Goal: Information Seeking & Learning: Check status

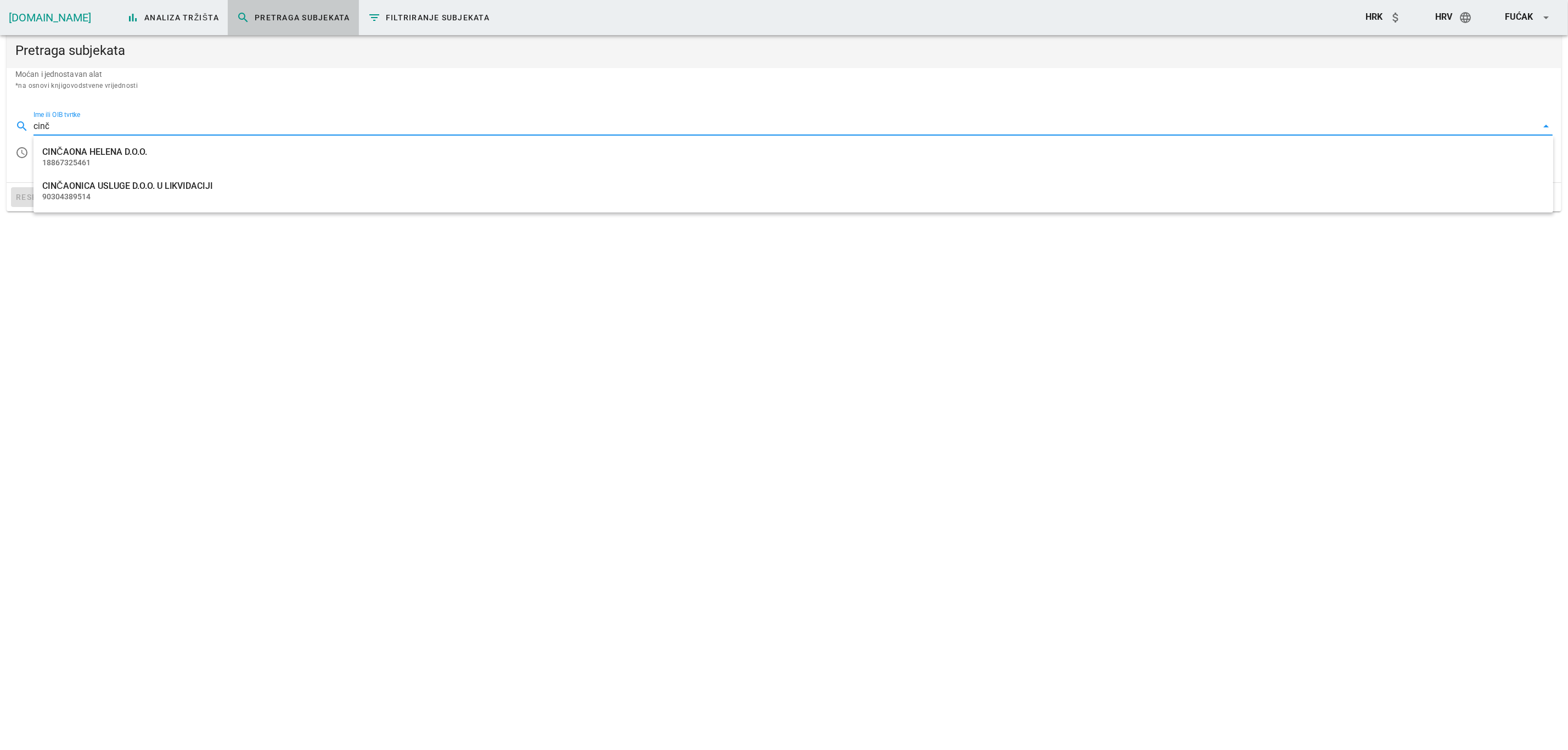
click at [134, 155] on div "CINČAONA HELENA D.O.O." at bounding box center [793, 152] width 1502 height 10
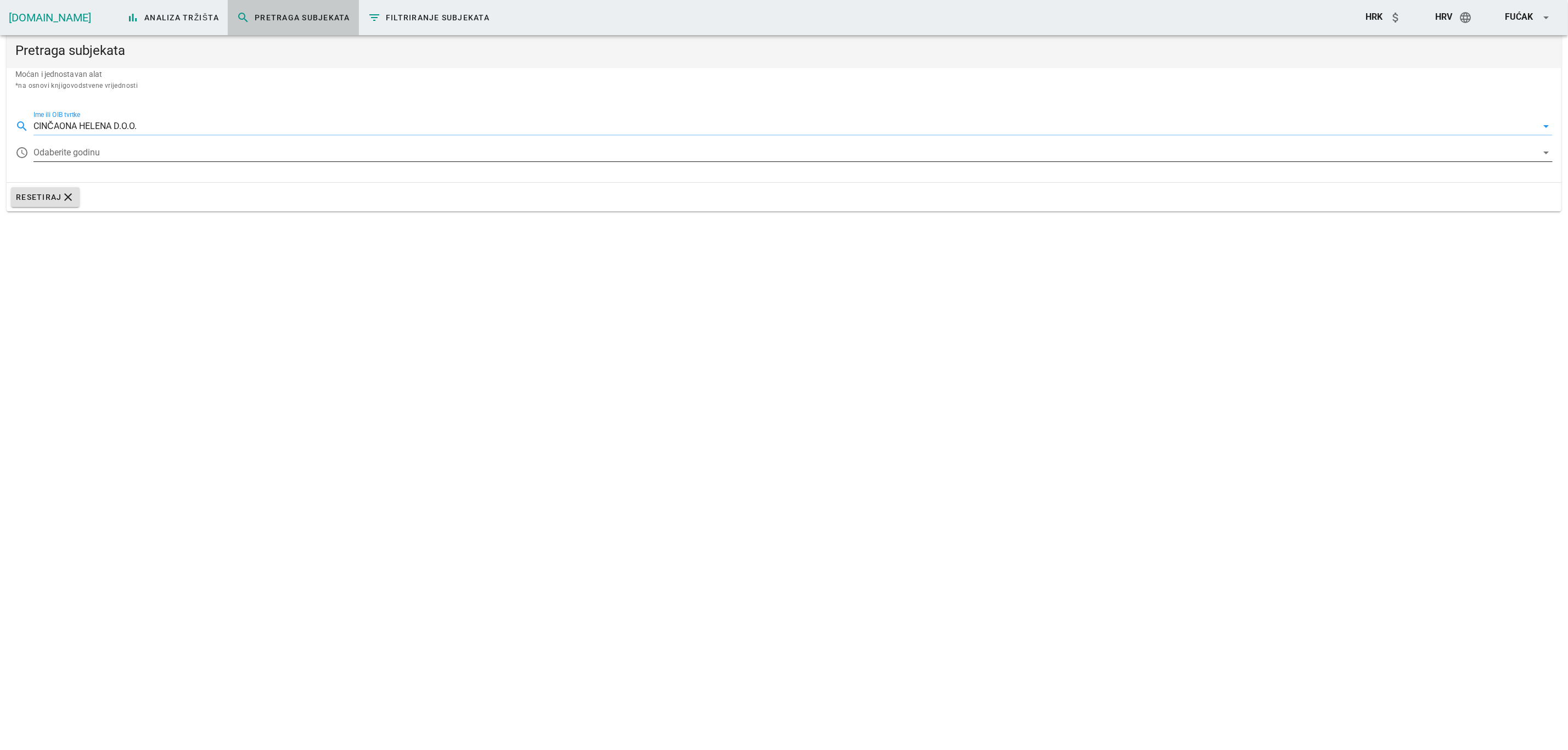
click at [71, 159] on div at bounding box center [785, 152] width 1504 height 18
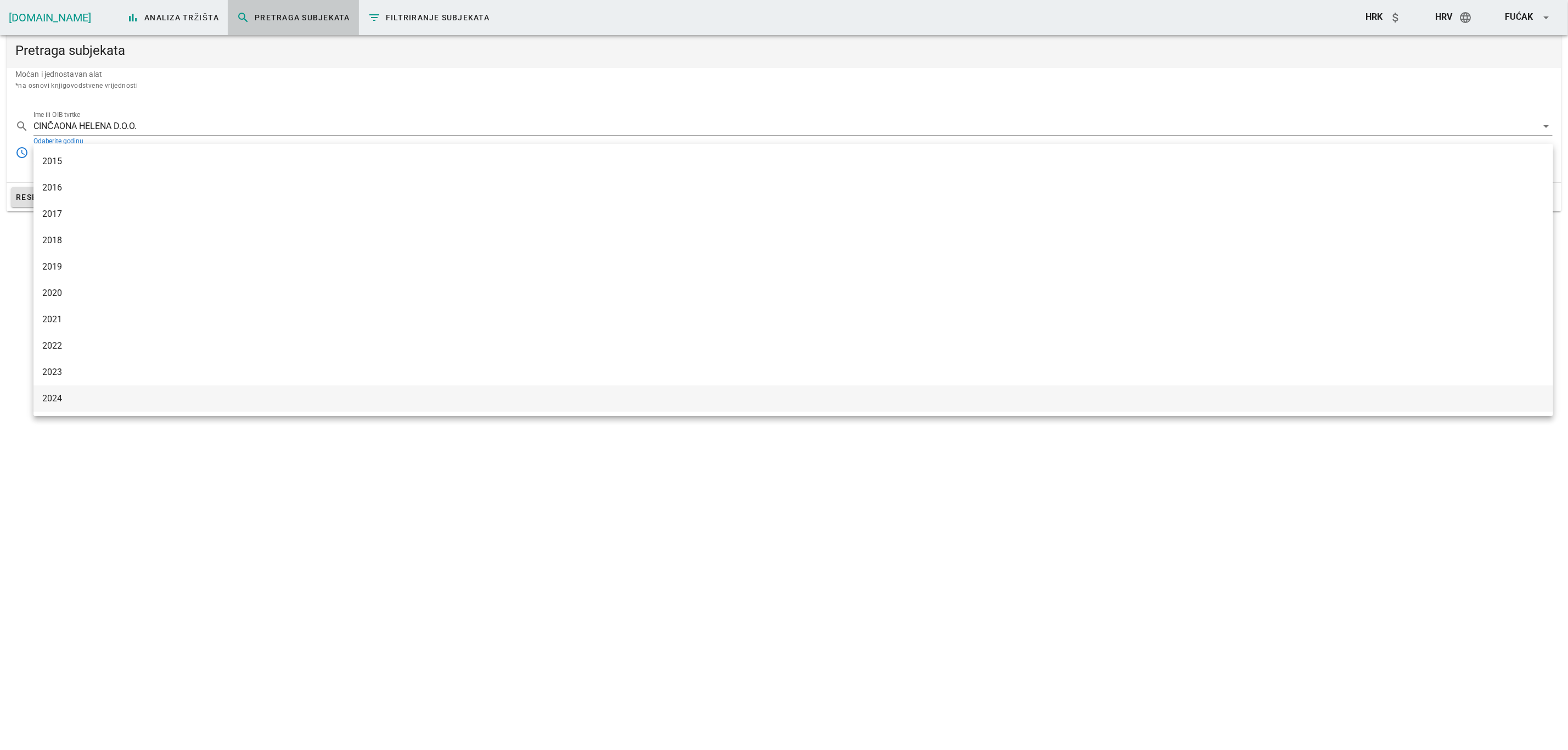
click at [49, 391] on div "2024" at bounding box center [793, 398] width 1502 height 24
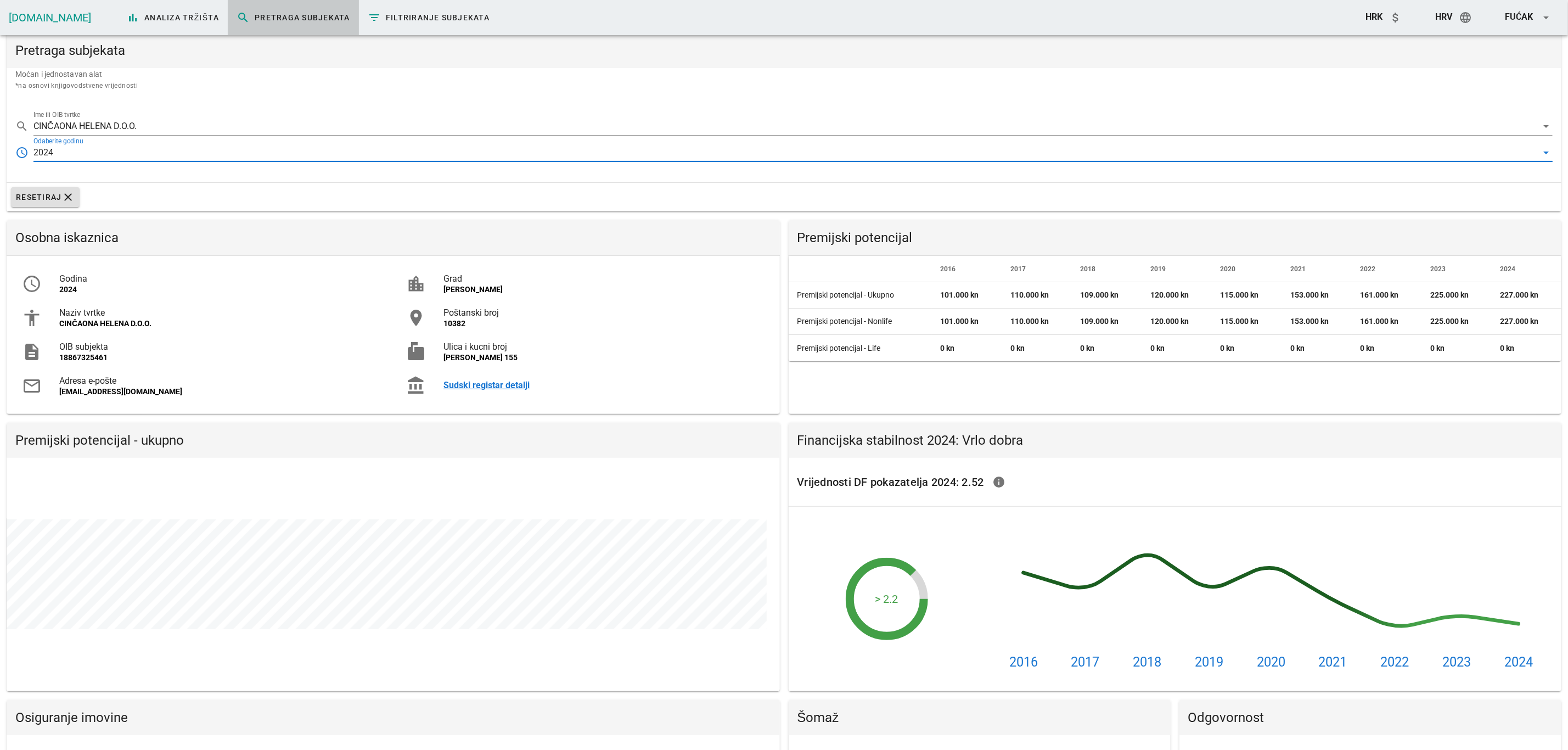
scroll to position [269, 773]
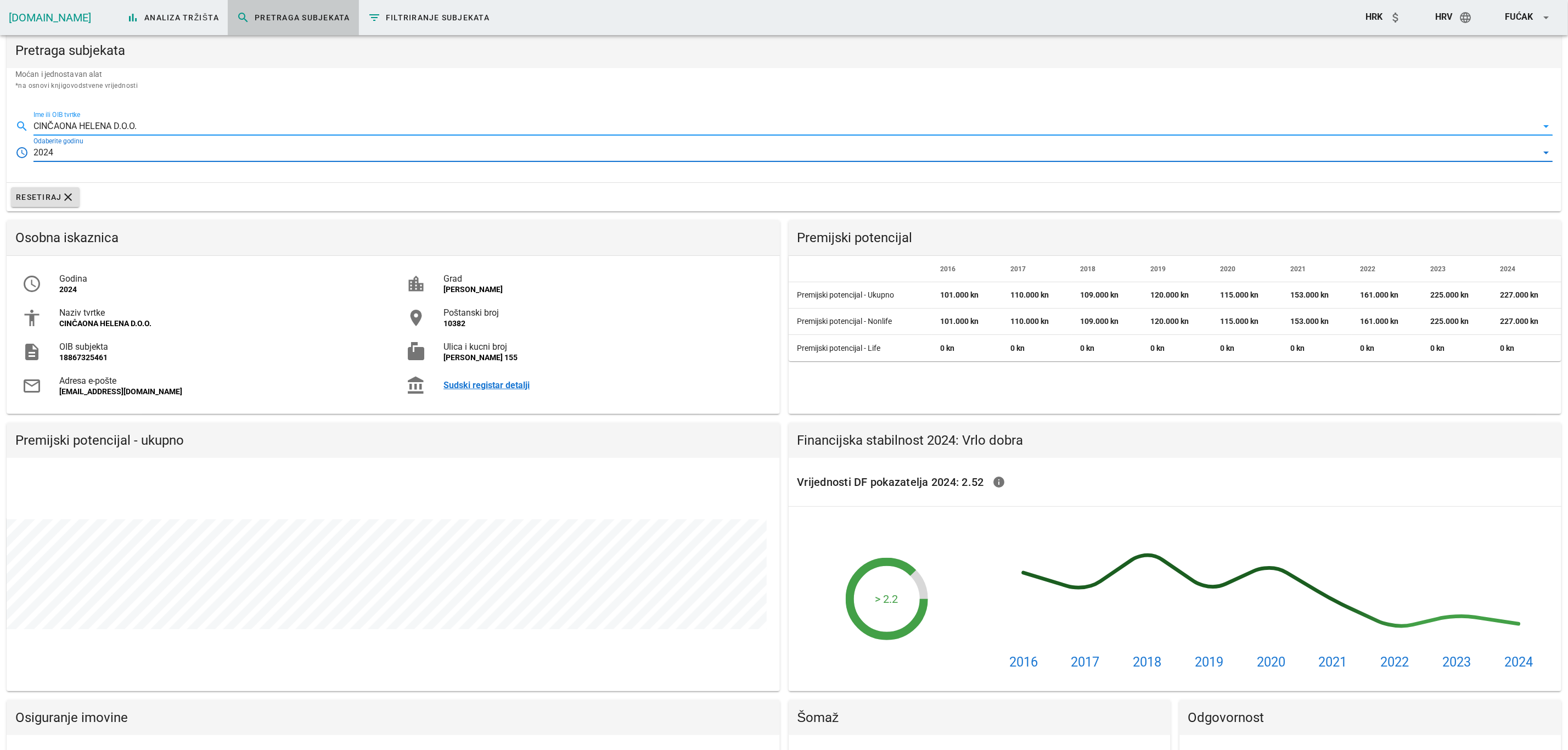
click at [114, 121] on input "CINČAONA HELENA D.O.O." at bounding box center [785, 126] width 1504 height 18
click at [114, 122] on input "CINČAONA HELENA D.O.O." at bounding box center [785, 126] width 1504 height 18
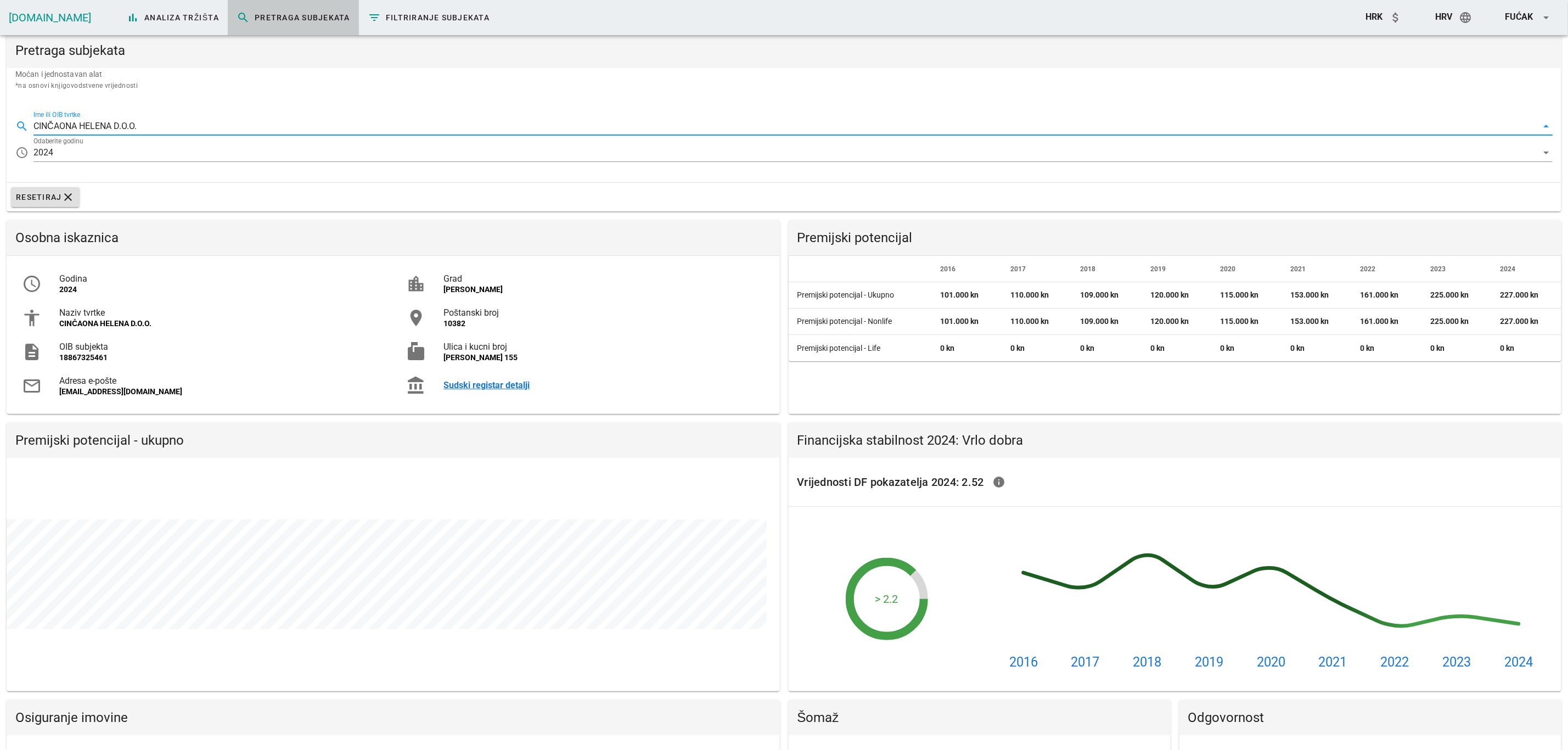
click at [114, 122] on input "CINČAONA HELENA D.O.O." at bounding box center [785, 126] width 1504 height 18
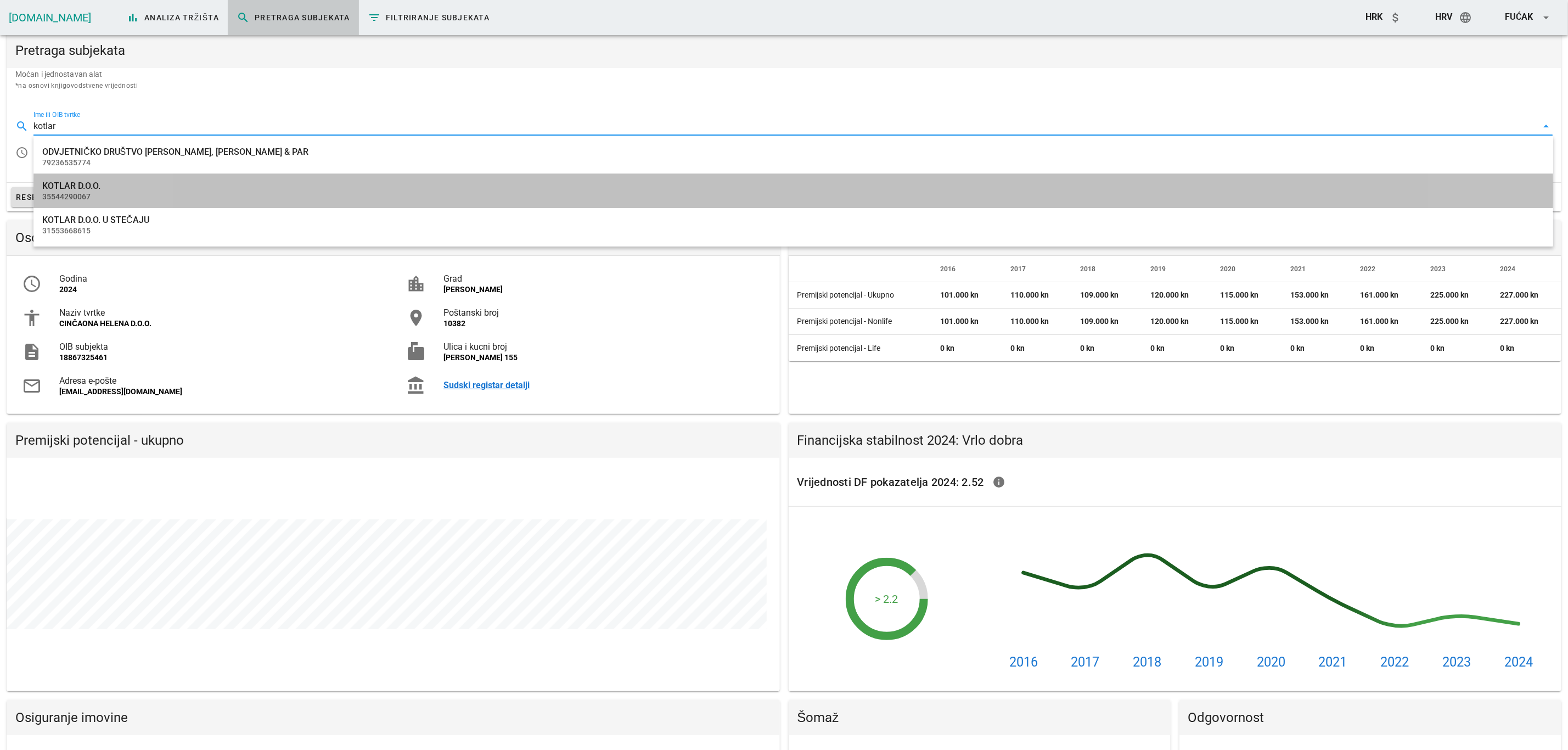
click at [112, 184] on div "KOTLAR D.O.O." at bounding box center [793, 186] width 1502 height 10
type input "KOTLAR D.O.O."
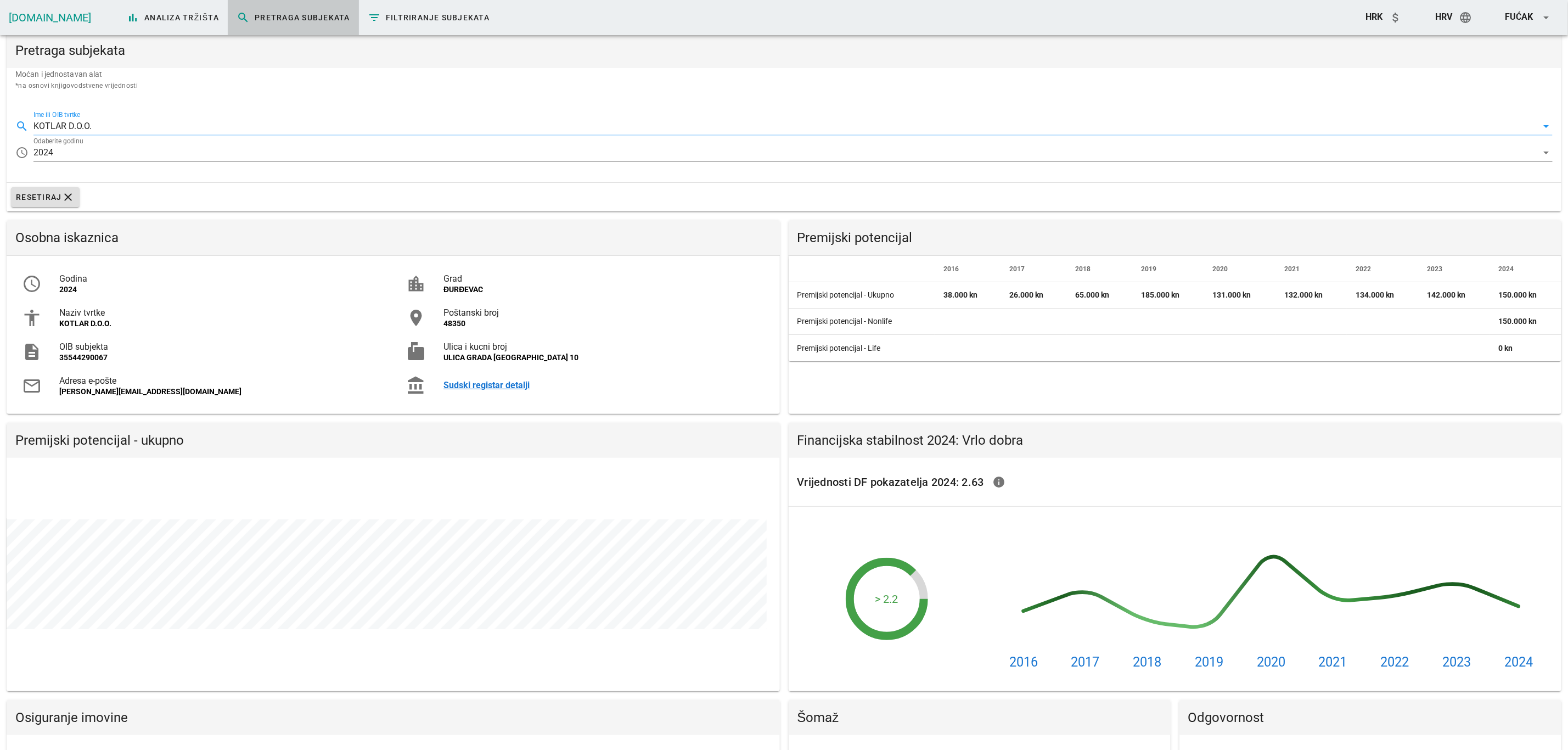
scroll to position [269, 773]
